Goal: Information Seeking & Learning: Learn about a topic

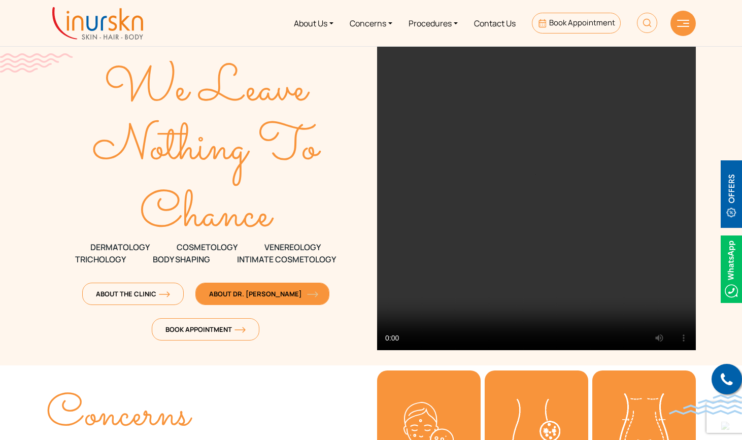
click at [260, 291] on span "About Dr. [PERSON_NAME]" at bounding box center [262, 293] width 107 height 9
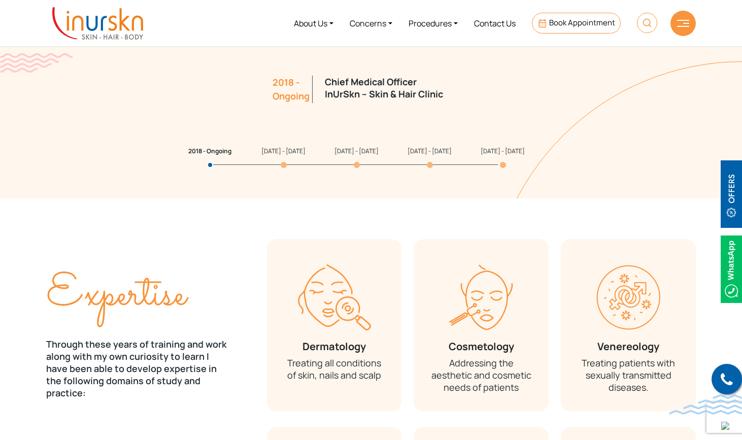
scroll to position [1047, 0]
click at [279, 152] on span "[DATE] - [DATE]" at bounding box center [283, 151] width 44 height 9
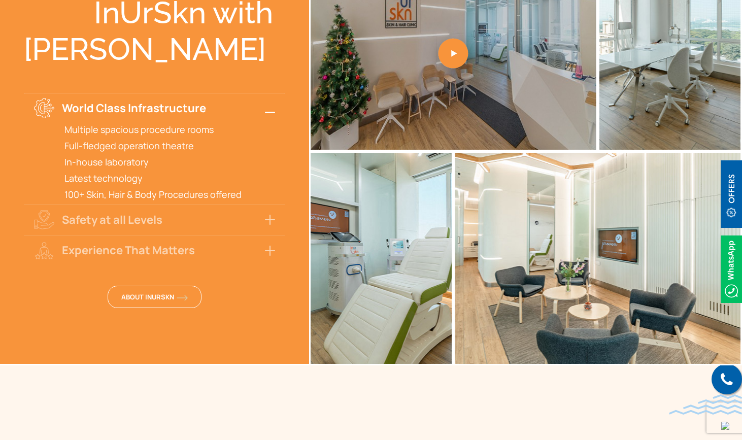
scroll to position [2269, 0]
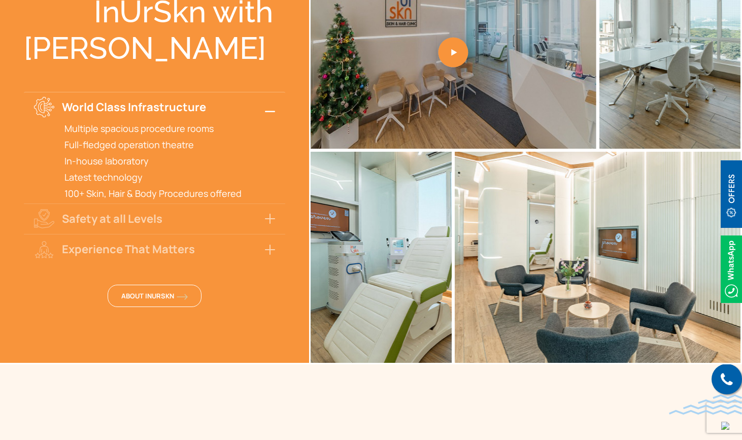
click at [264, 238] on button "Experience That Matters" at bounding box center [154, 249] width 261 height 30
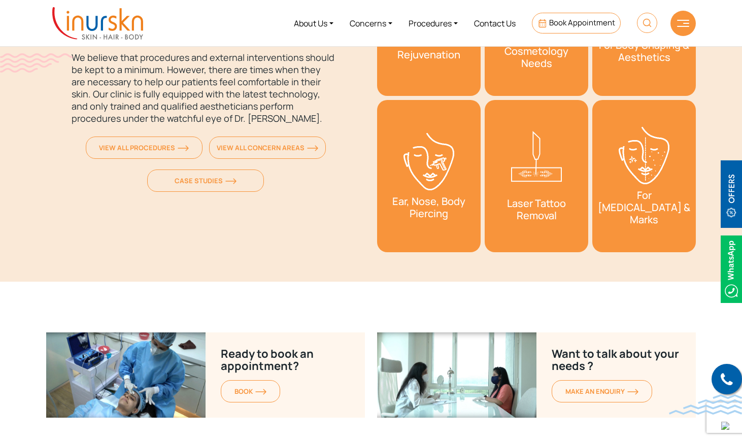
scroll to position [3709, 0]
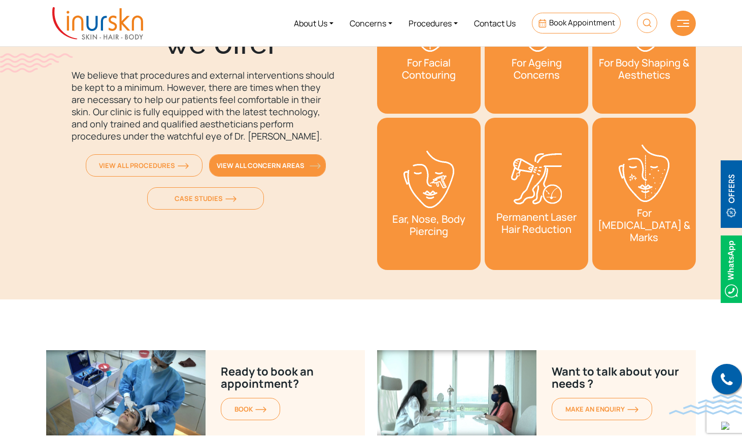
click at [272, 161] on span "View All Concern Areas" at bounding box center [268, 165] width 102 height 9
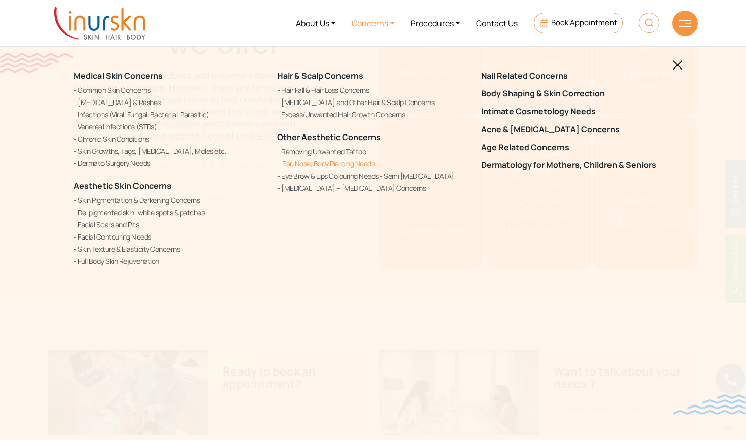
click at [311, 164] on link "Ear, Nose, Body Piercing Needs" at bounding box center [372, 163] width 191 height 11
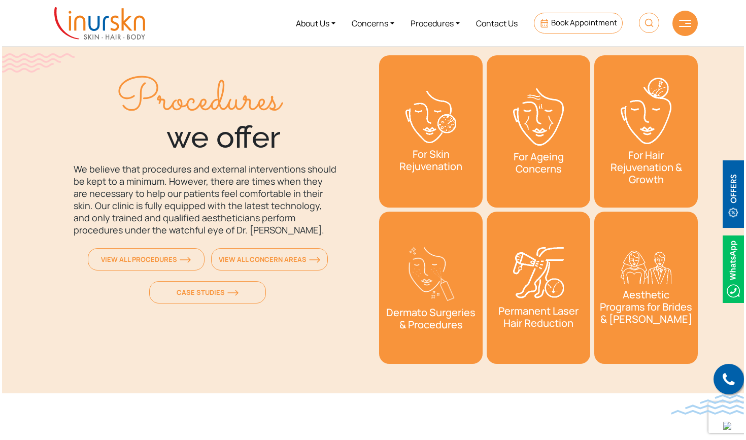
scroll to position [3614, 0]
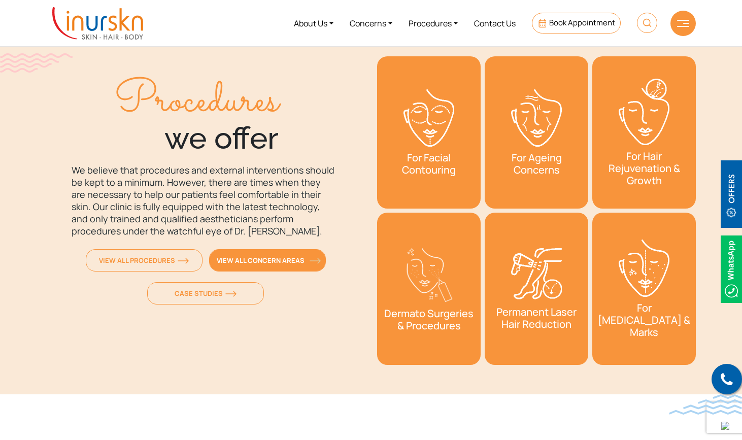
click at [245, 253] on link "View All Concern Areas" at bounding box center [267, 260] width 117 height 22
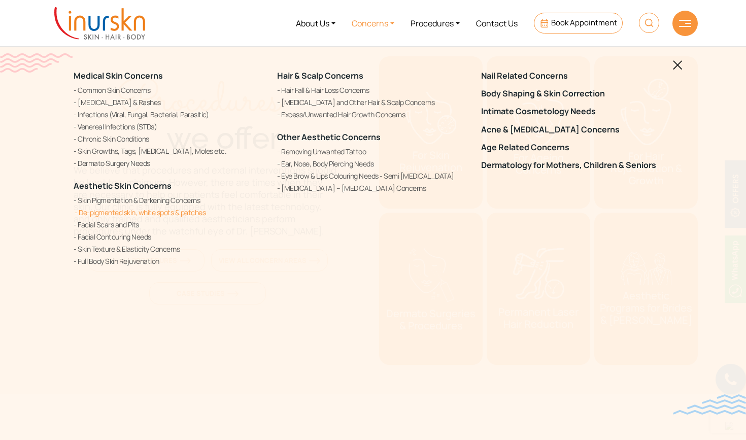
click at [181, 214] on link "De-pigmented skin, white spots & patches" at bounding box center [169, 212] width 191 height 11
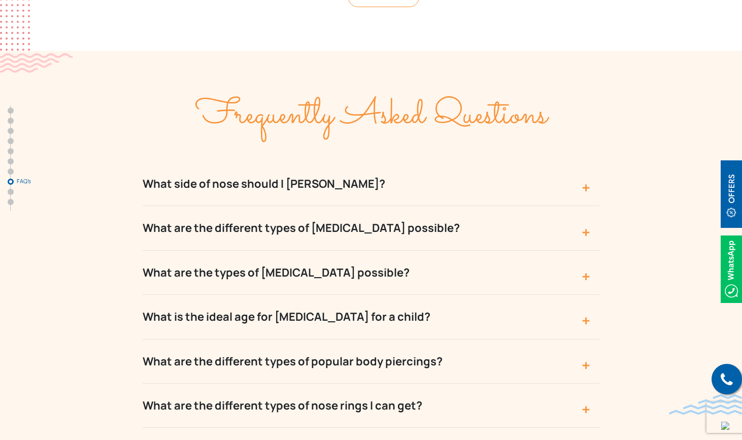
scroll to position [3490, 0]
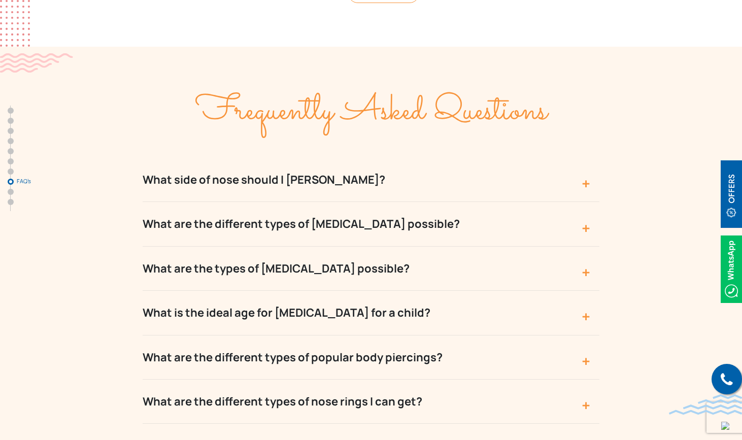
click at [334, 158] on button "What side of nose should I pierce?" at bounding box center [371, 180] width 457 height 44
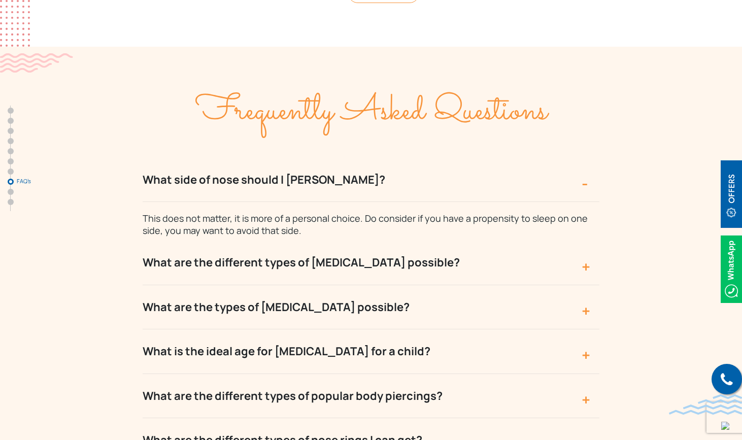
click at [334, 158] on button "What side of nose should I pierce?" at bounding box center [371, 180] width 457 height 44
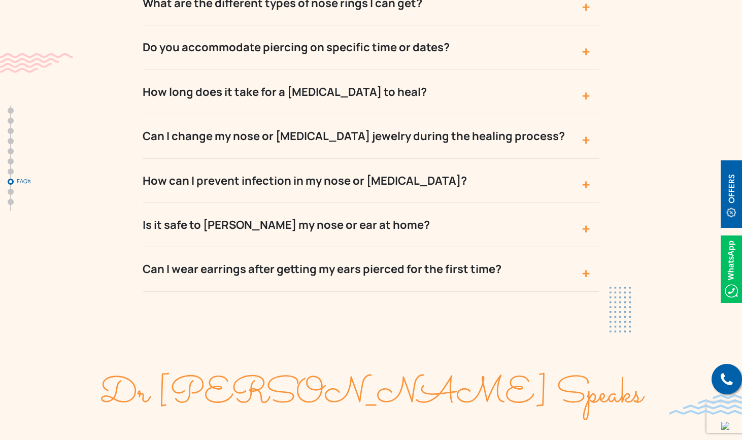
scroll to position [3889, 0]
click at [352, 247] on button "Can I wear earrings after getting my ears pierced for the first time?" at bounding box center [371, 269] width 457 height 44
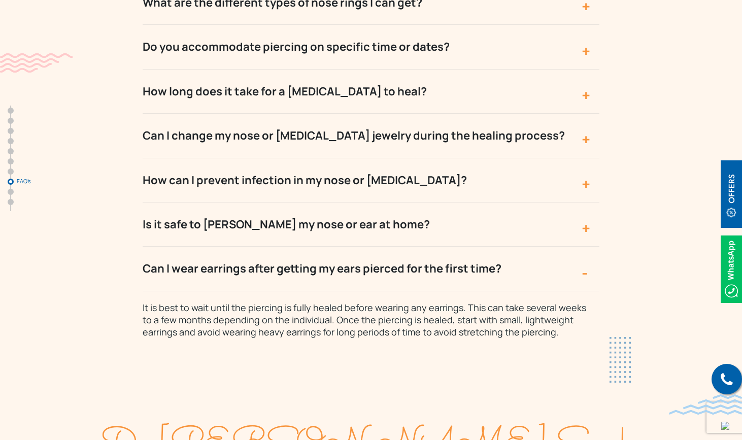
click at [351, 247] on button "Can I wear earrings after getting my ears pierced for the first time?" at bounding box center [371, 269] width 457 height 44
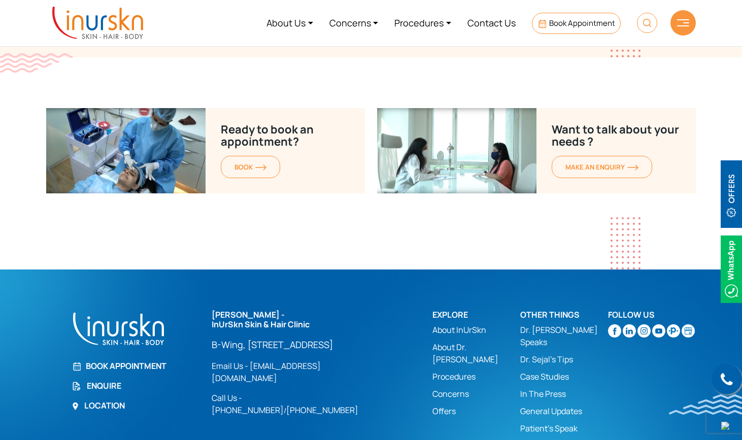
scroll to position [4611, 0]
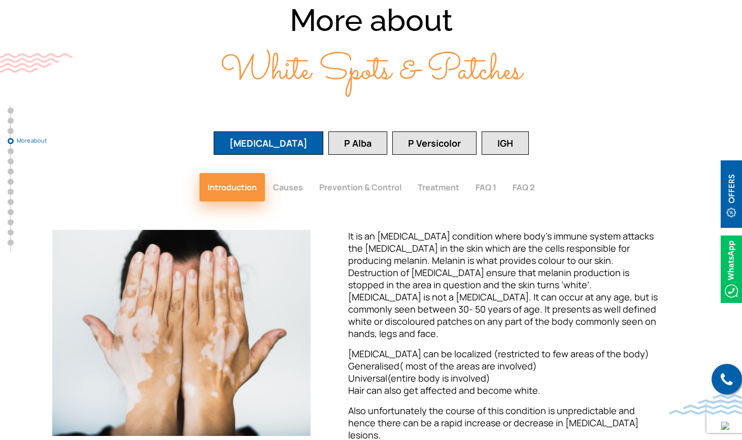
scroll to position [1363, 0]
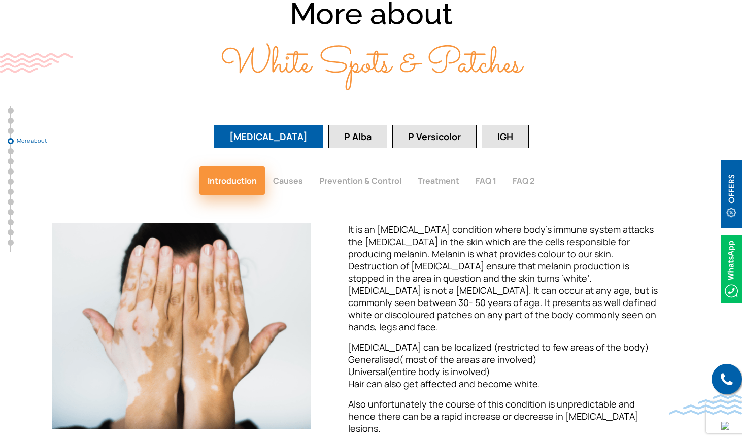
click at [353, 167] on button "Prevention & Control" at bounding box center [360, 181] width 98 height 28
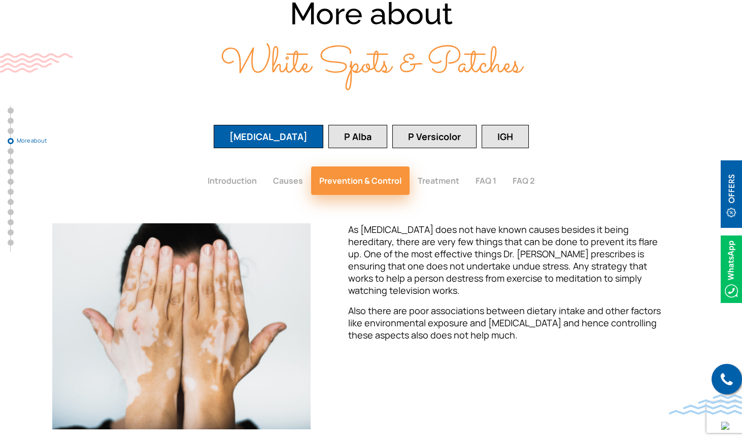
click at [421, 167] on button "Treatment" at bounding box center [439, 181] width 58 height 28
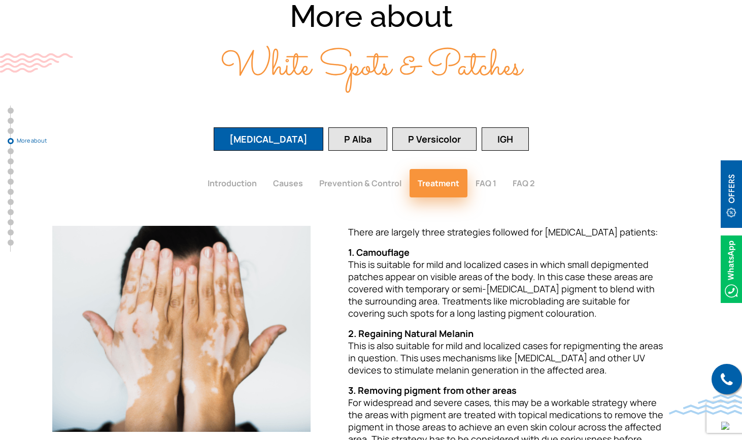
scroll to position [1339, 0]
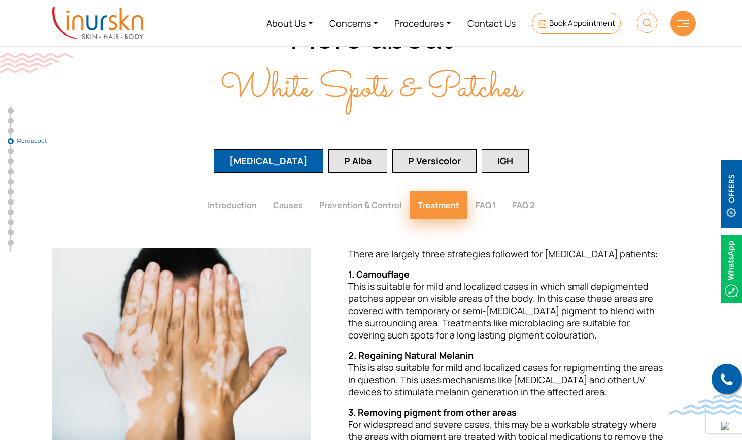
click at [353, 149] on button "P Alba" at bounding box center [357, 160] width 59 height 23
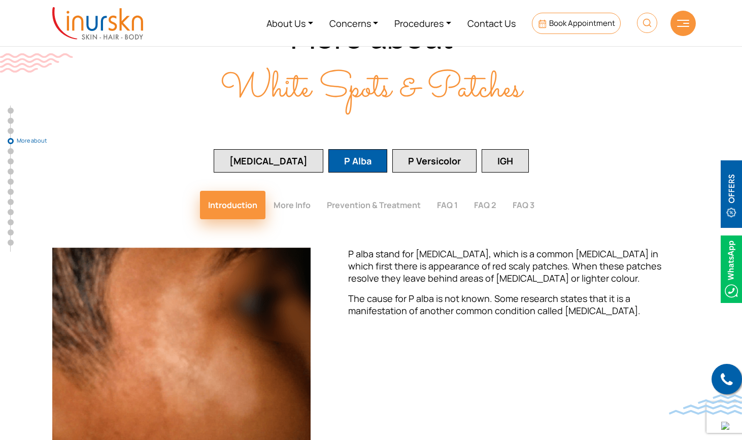
click at [391, 191] on button "Prevention & Treatment" at bounding box center [374, 205] width 110 height 28
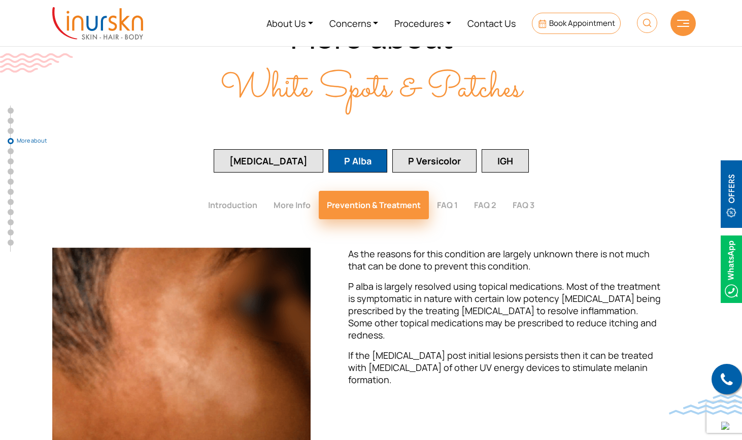
click at [396, 149] on button "P Versicolor" at bounding box center [434, 160] width 84 height 23
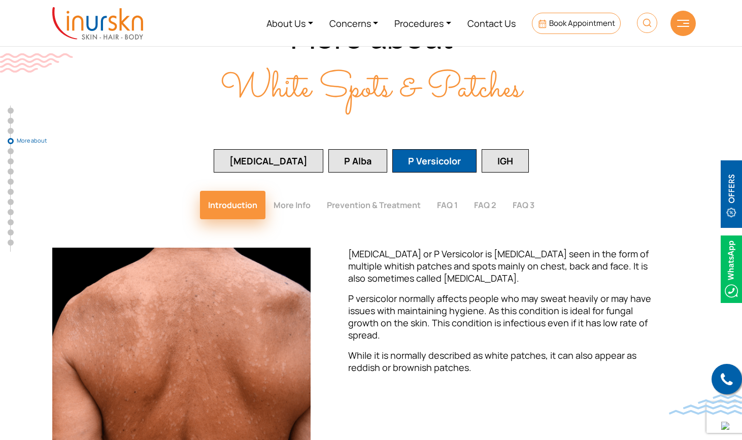
click at [482, 149] on button "IGH" at bounding box center [505, 160] width 47 height 23
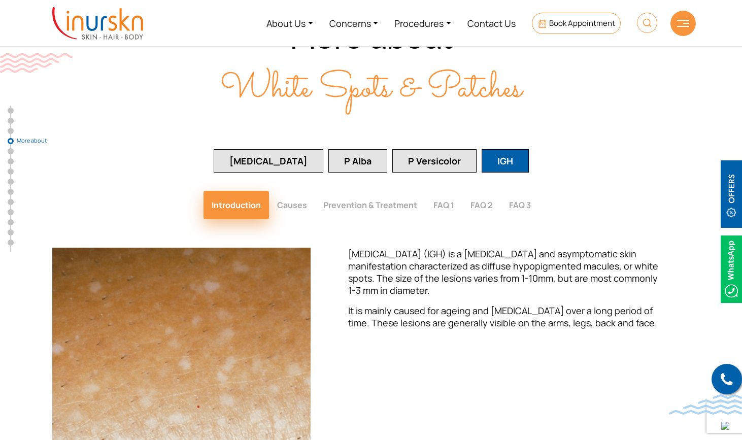
click at [375, 191] on button "Prevention & Treatment" at bounding box center [370, 205] width 110 height 28
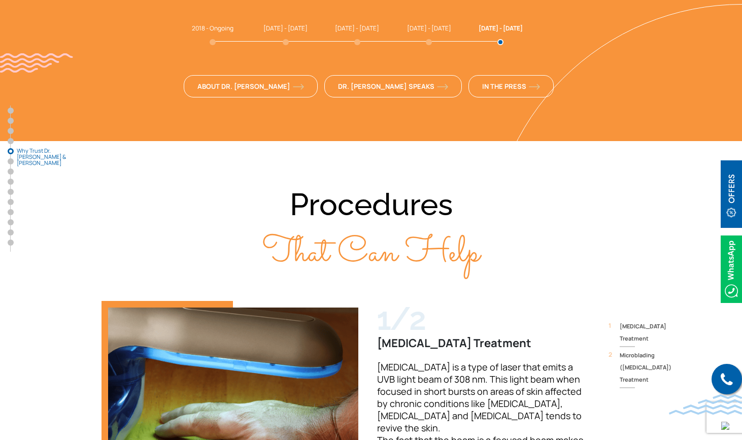
scroll to position [2437, 0]
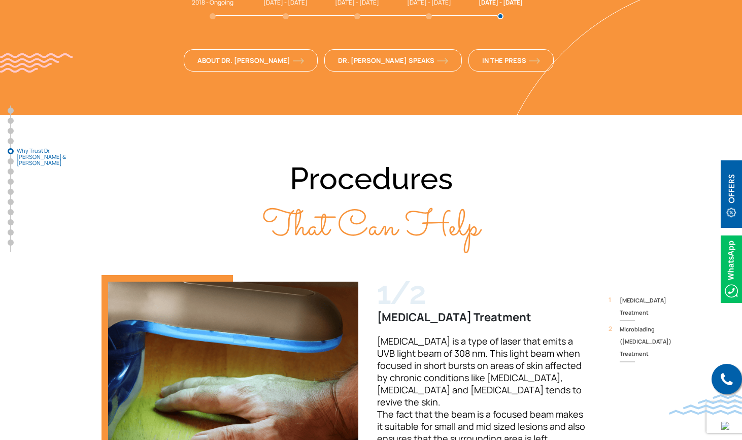
click at [640, 323] on span "Microblading ([MEDICAL_DATA]) Treatment" at bounding box center [658, 341] width 76 height 37
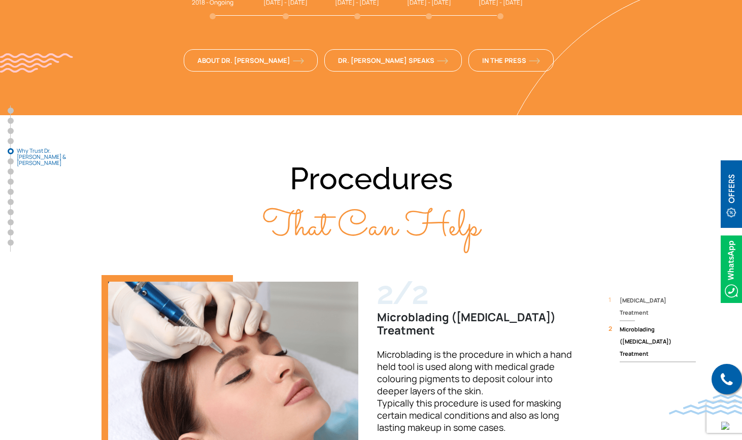
click at [640, 294] on span "[MEDICAL_DATA] Treatment" at bounding box center [658, 306] width 76 height 24
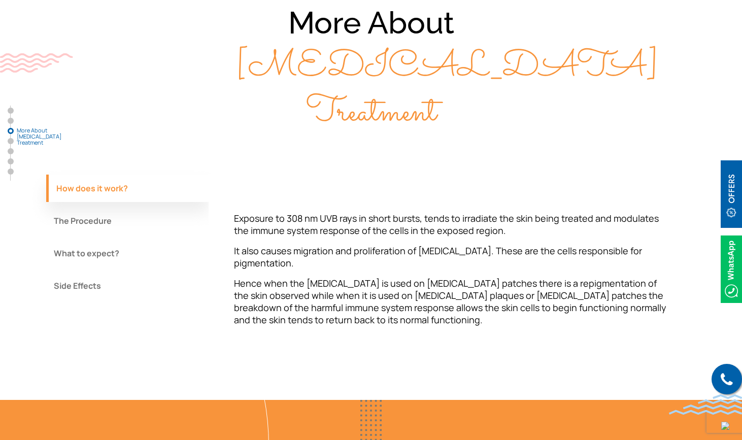
scroll to position [856, 0]
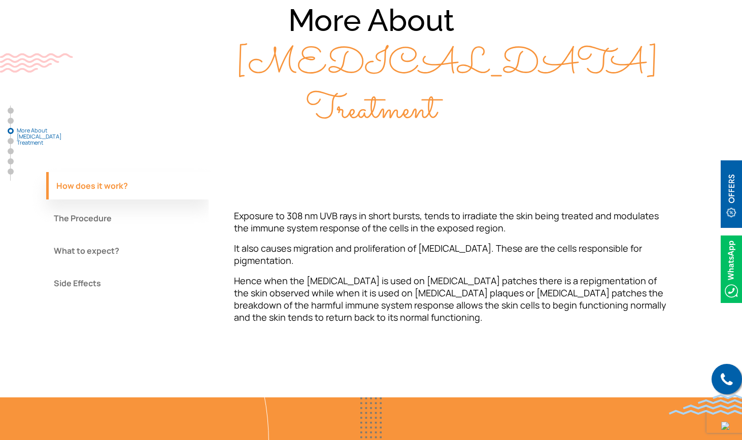
click at [103, 270] on button "Side Effects" at bounding box center [127, 283] width 162 height 27
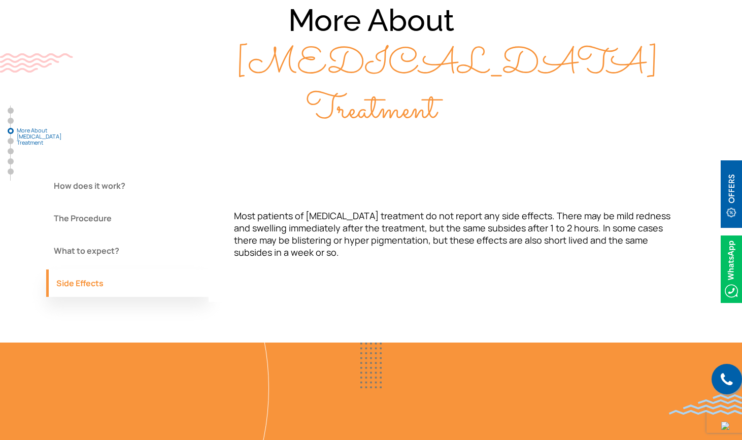
click at [105, 237] on button "What to expect?" at bounding box center [127, 250] width 162 height 27
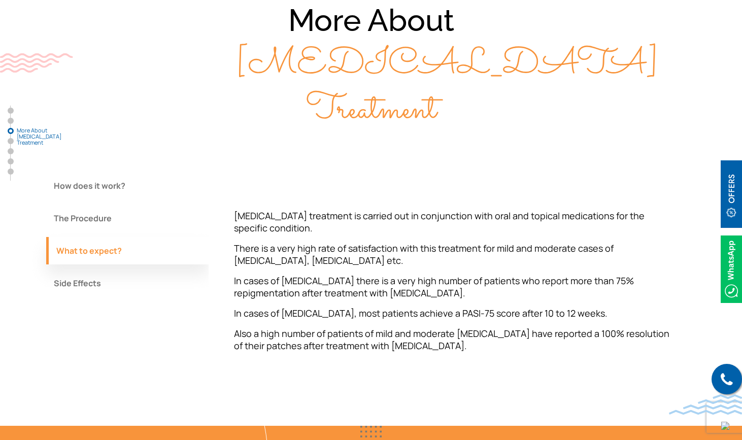
click at [113, 205] on button "The Procedure" at bounding box center [127, 218] width 162 height 27
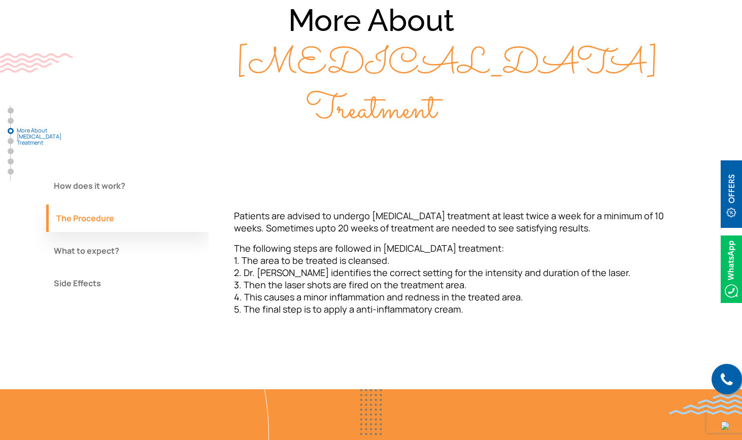
click at [115, 172] on button "How does it work?" at bounding box center [127, 185] width 162 height 27
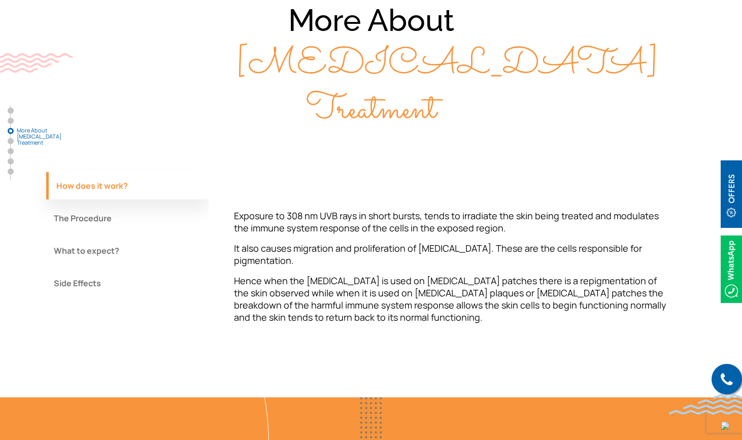
click at [94, 205] on button "The Procedure" at bounding box center [127, 218] width 162 height 27
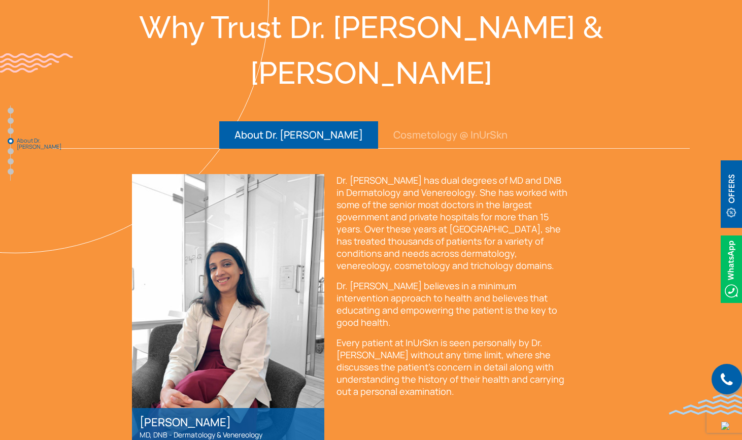
scroll to position [1295, 0]
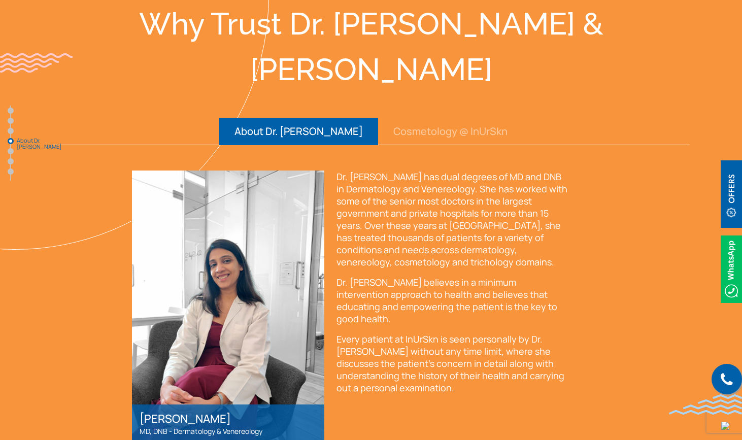
click at [426, 118] on button "Cosmetology @ InUrSkn" at bounding box center [450, 131] width 145 height 27
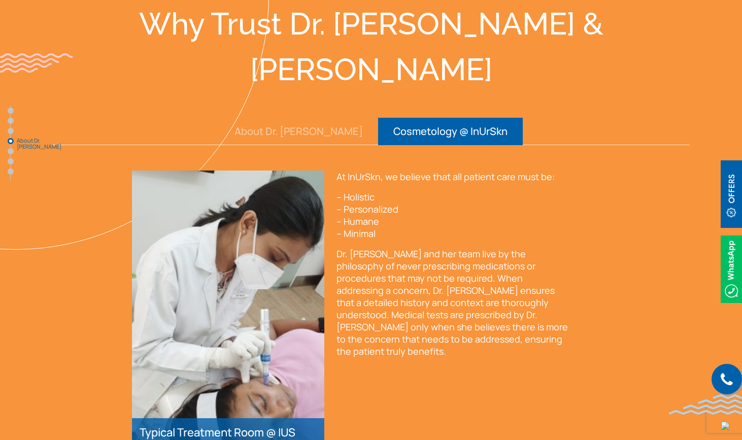
click at [330, 118] on button "About Dr. [PERSON_NAME]" at bounding box center [298, 131] width 159 height 27
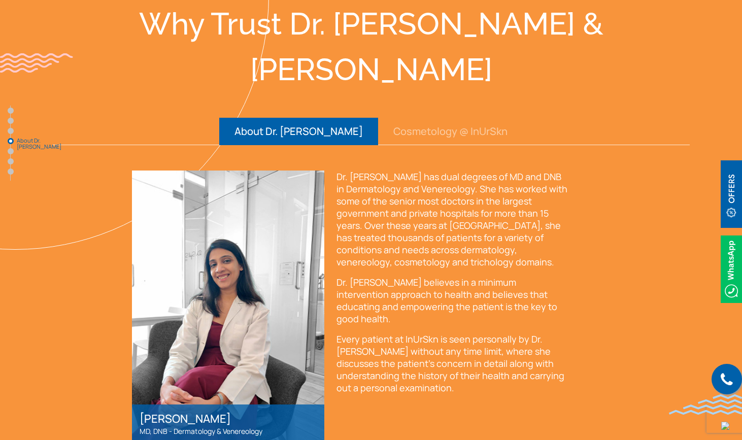
click at [410, 118] on button "Cosmetology @ InUrSkn" at bounding box center [450, 131] width 145 height 27
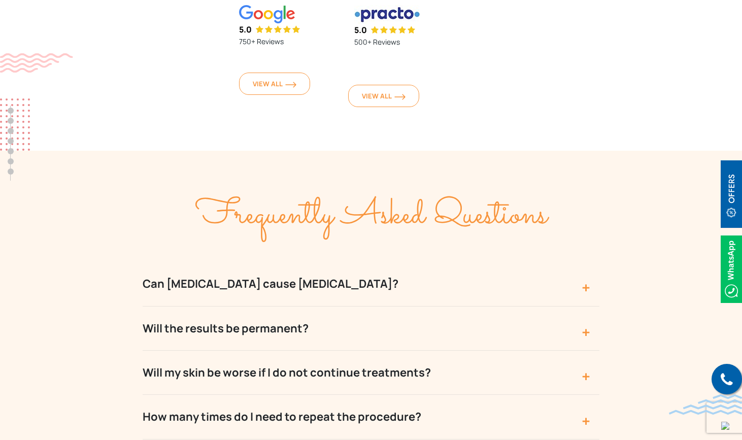
scroll to position [2519, 0]
click at [419, 261] on button "Can [MEDICAL_DATA] cause [MEDICAL_DATA]?" at bounding box center [371, 283] width 457 height 44
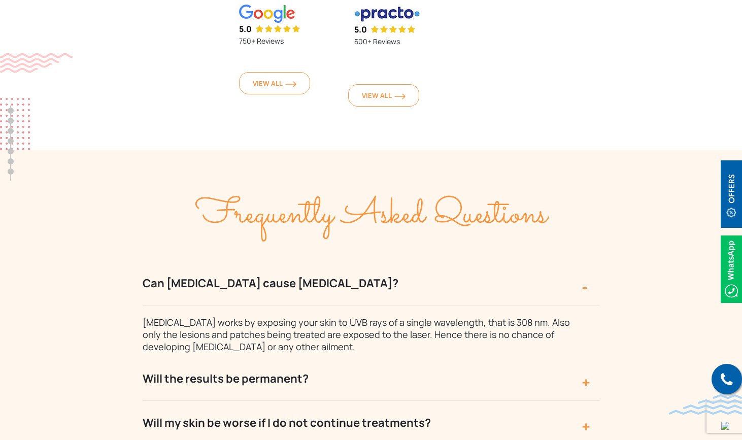
click at [418, 261] on button "Can [MEDICAL_DATA] cause [MEDICAL_DATA]?" at bounding box center [371, 283] width 457 height 44
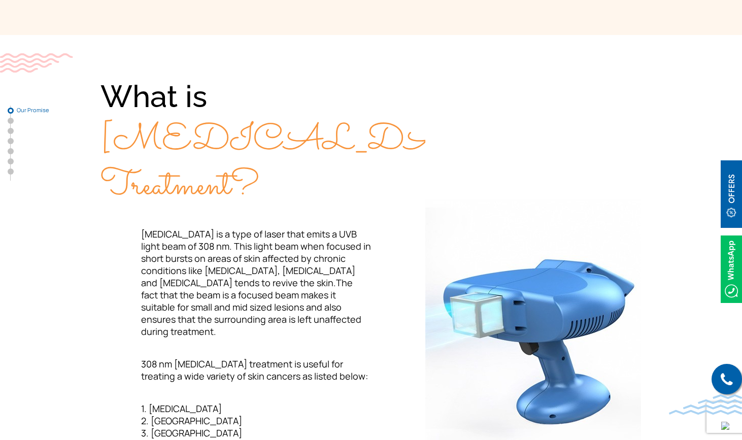
scroll to position [292, 0]
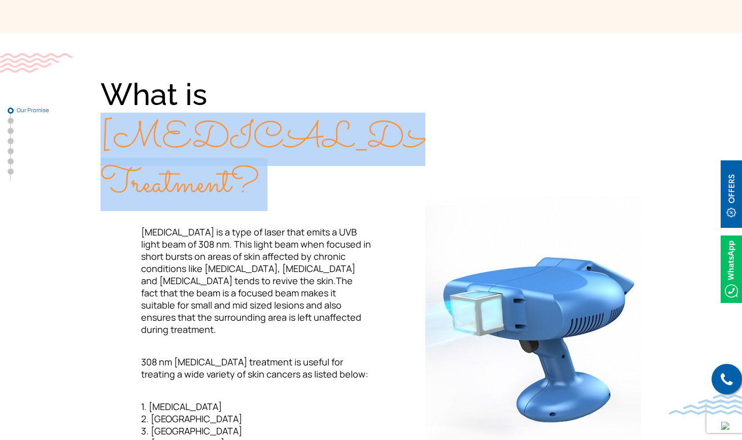
drag, startPoint x: 103, startPoint y: 134, endPoint x: 273, endPoint y: 206, distance: 184.7
click at [273, 206] on div "What is [MEDICAL_DATA] Treatment?" at bounding box center [236, 140] width 271 height 132
copy span "[MEDICAL_DATA] Treatment?"
